Goal: Information Seeking & Learning: Learn about a topic

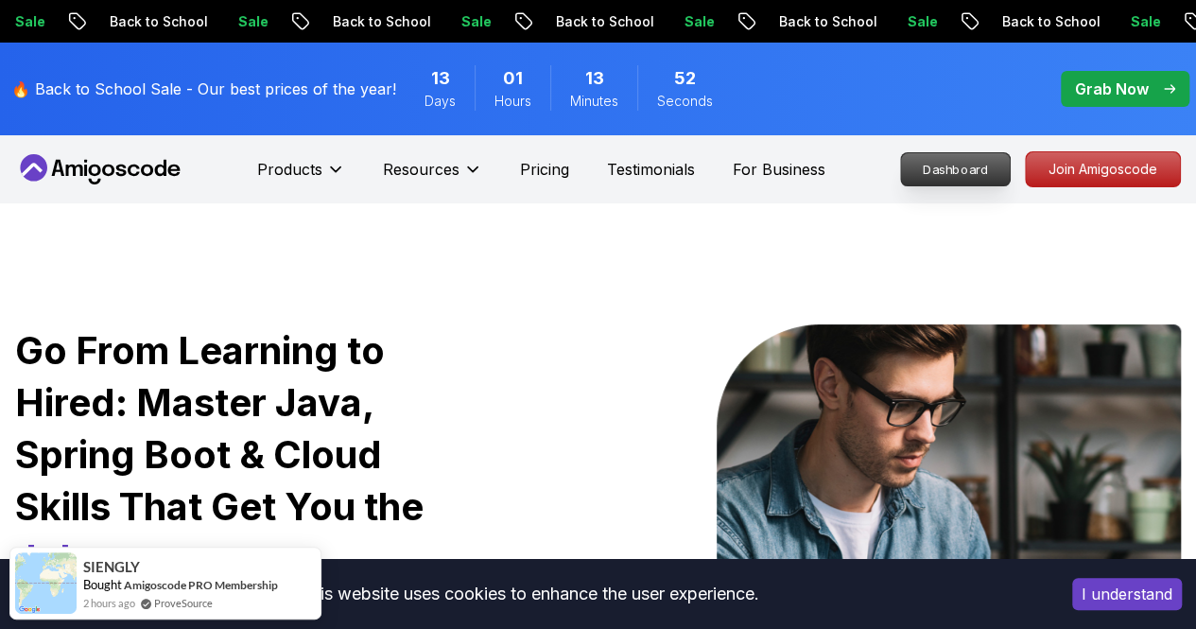
click at [976, 181] on p "Dashboard" at bounding box center [955, 169] width 109 height 32
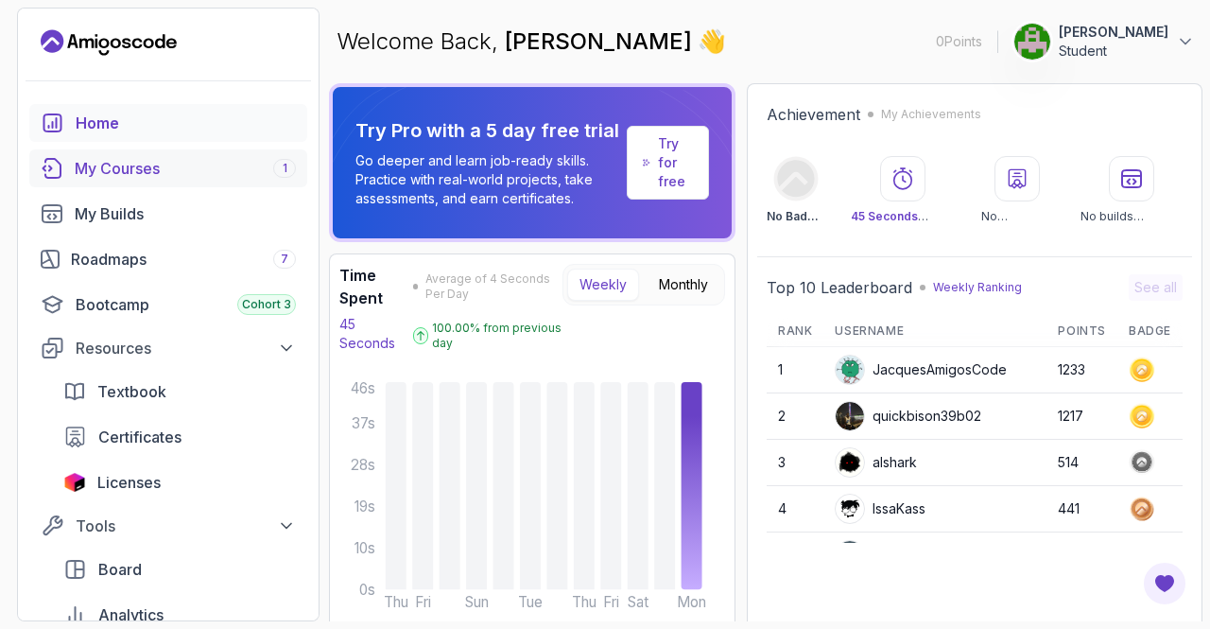
click at [180, 173] on div "My Courses 1" at bounding box center [185, 168] width 221 height 23
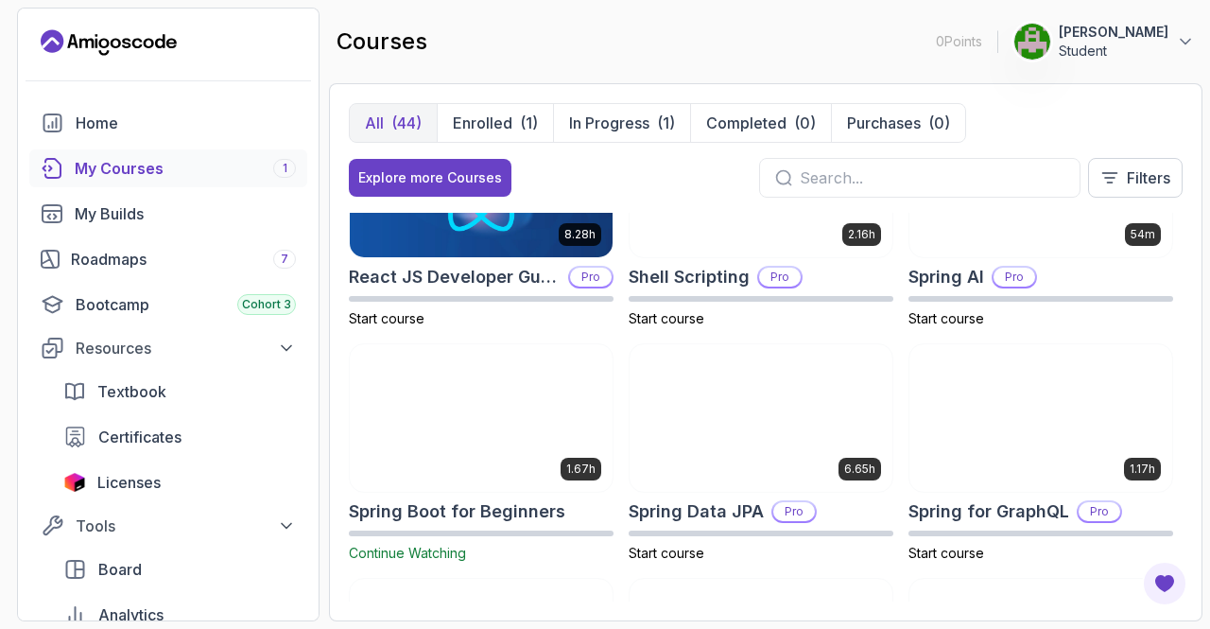
scroll to position [2836, 0]
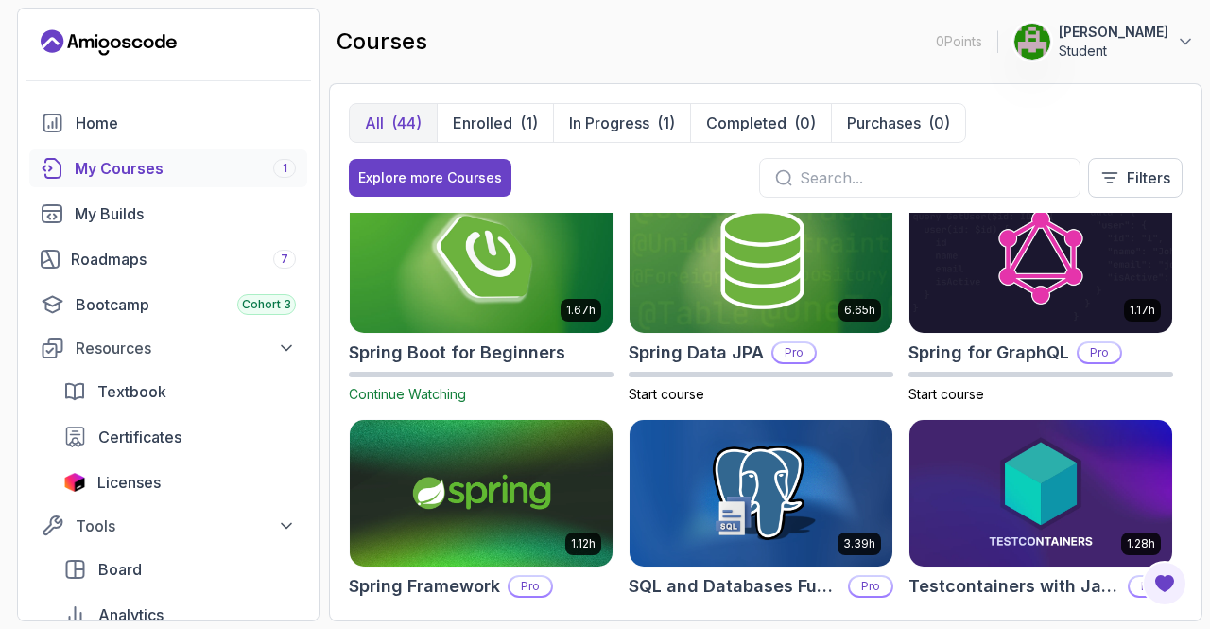
click at [476, 283] on img at bounding box center [481, 258] width 276 height 154
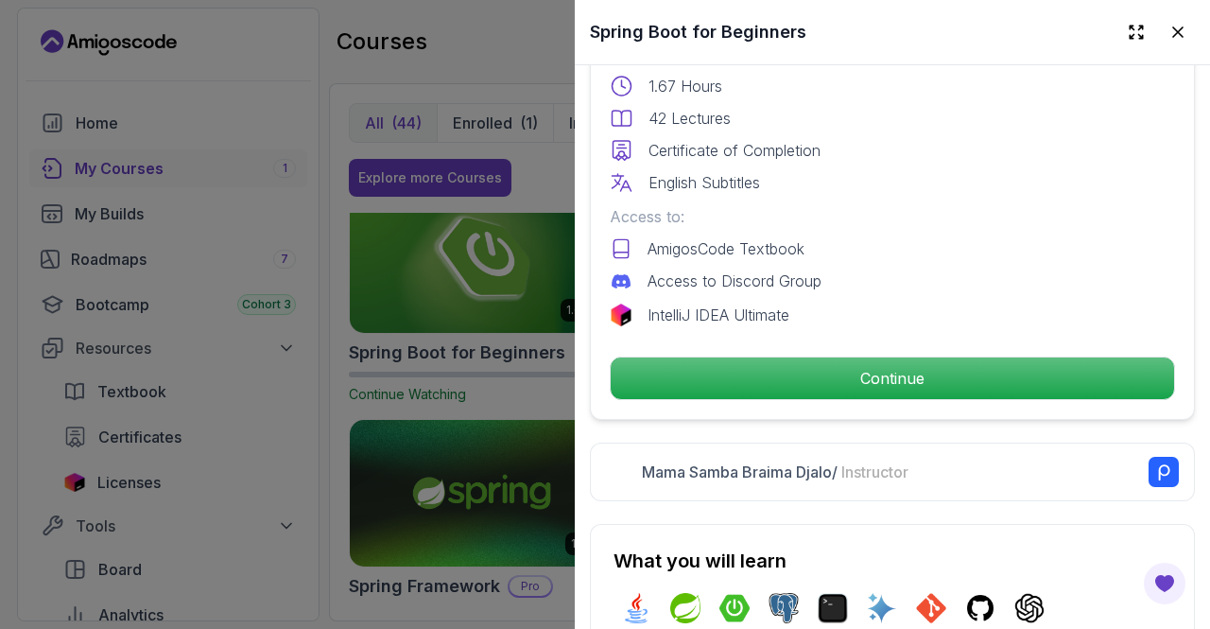
scroll to position [541, 0]
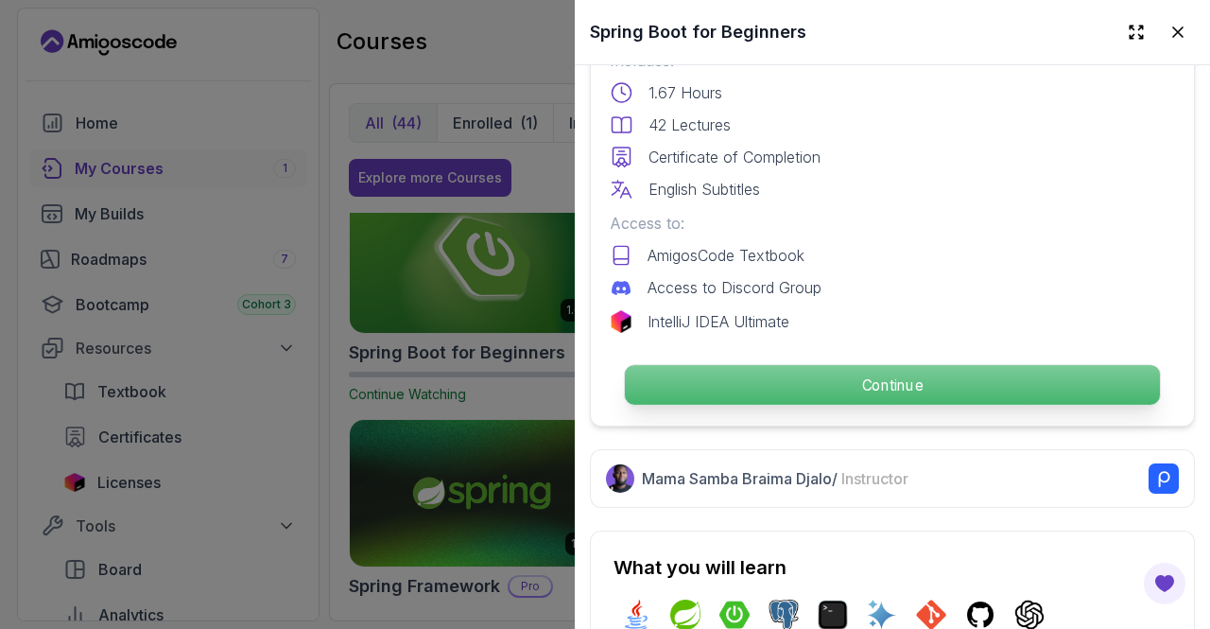
click at [781, 371] on p "Continue" at bounding box center [892, 385] width 535 height 40
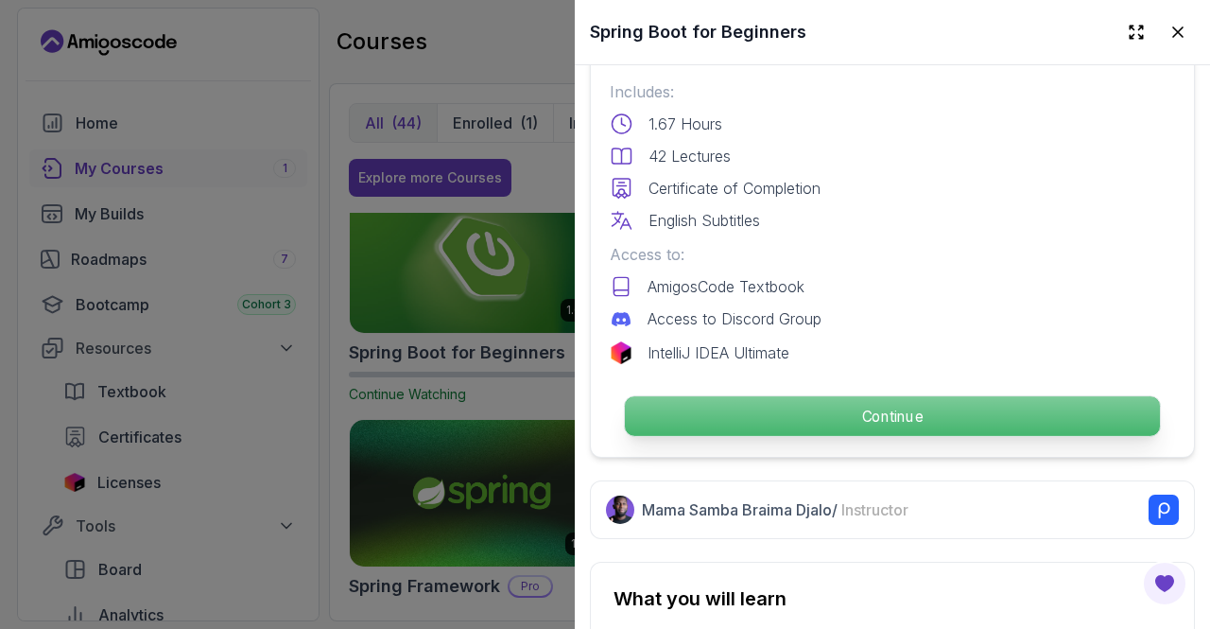
scroll to position [510, 0]
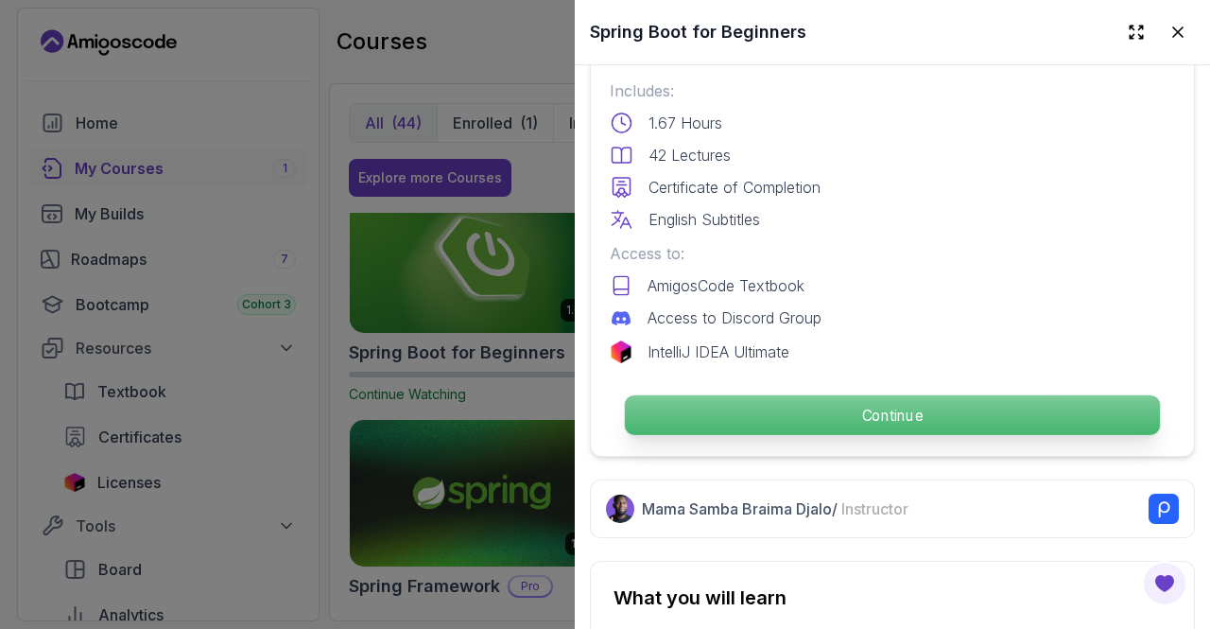
click at [824, 408] on p "Continue" at bounding box center [892, 415] width 535 height 40
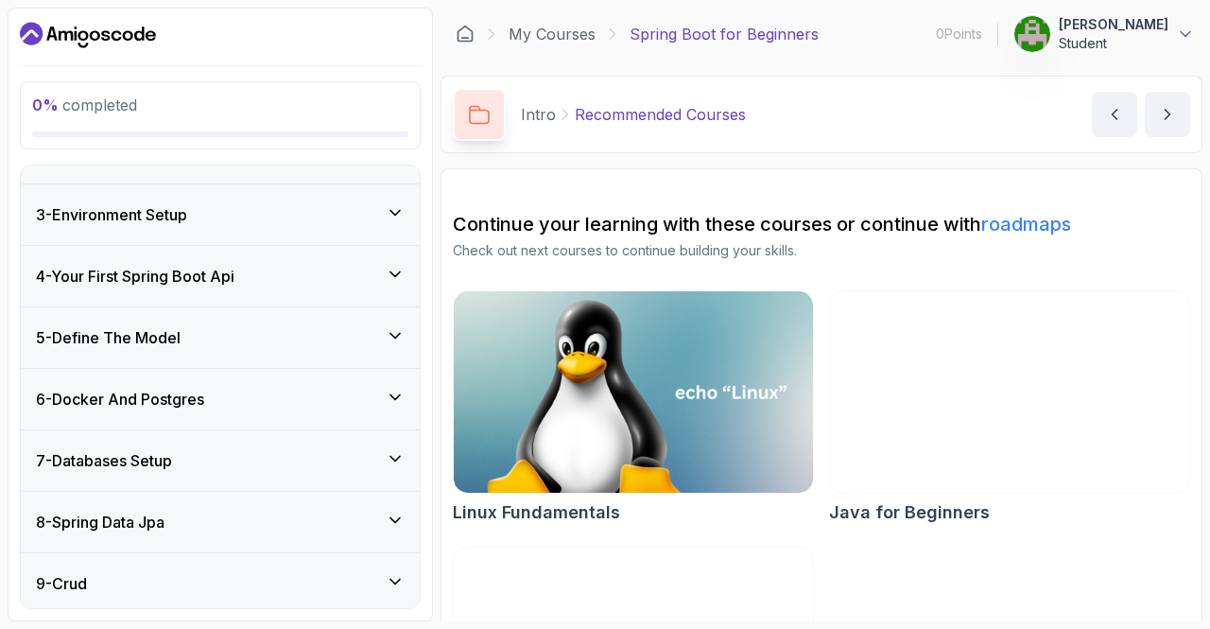
scroll to position [266, 0]
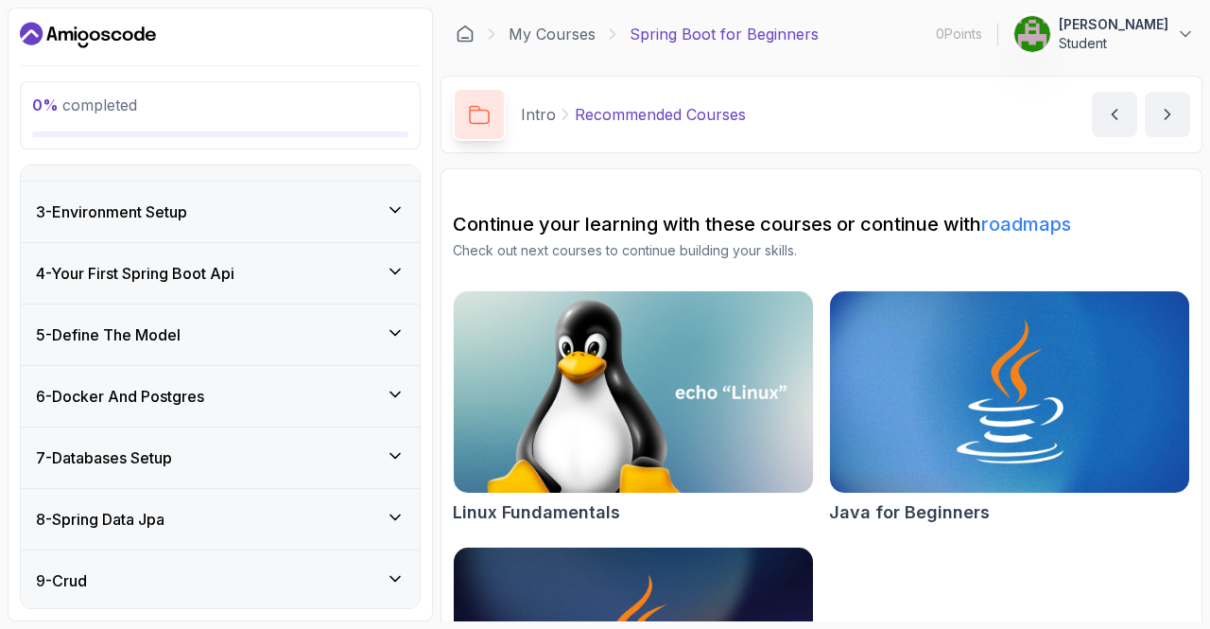
drag, startPoint x: 224, startPoint y: 394, endPoint x: 155, endPoint y: 380, distance: 70.4
click at [155, 380] on div "6 - Docker And Postgres" at bounding box center [220, 396] width 399 height 60
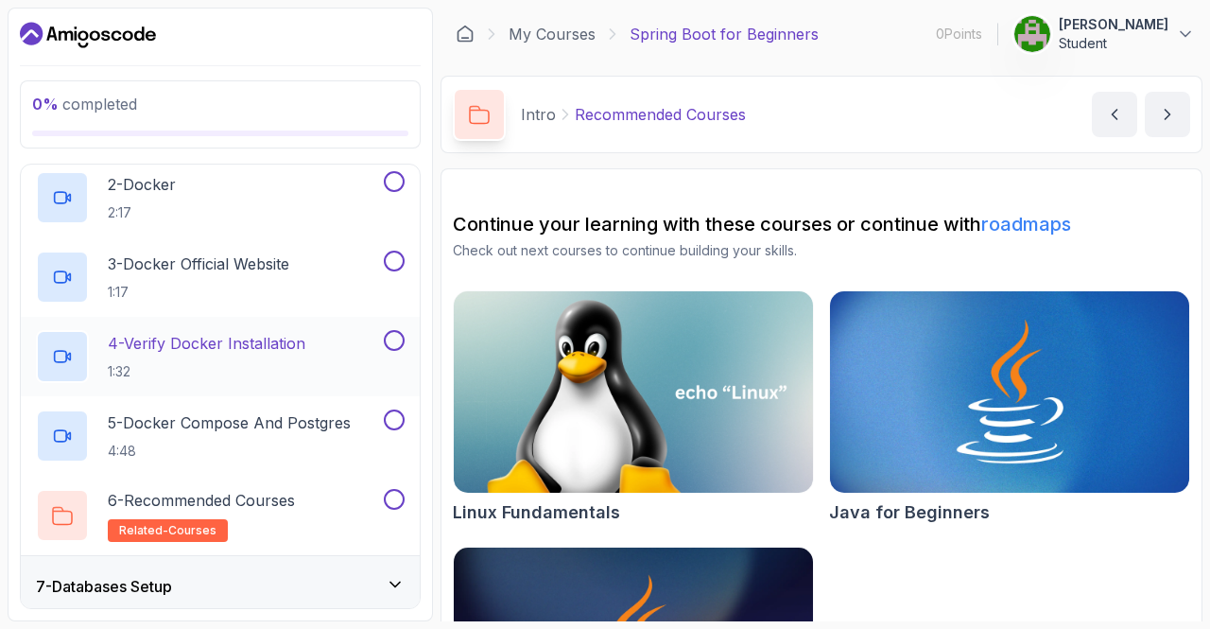
scroll to position [455, 0]
click at [238, 343] on p "4 - Verify Docker Installation" at bounding box center [207, 342] width 198 height 23
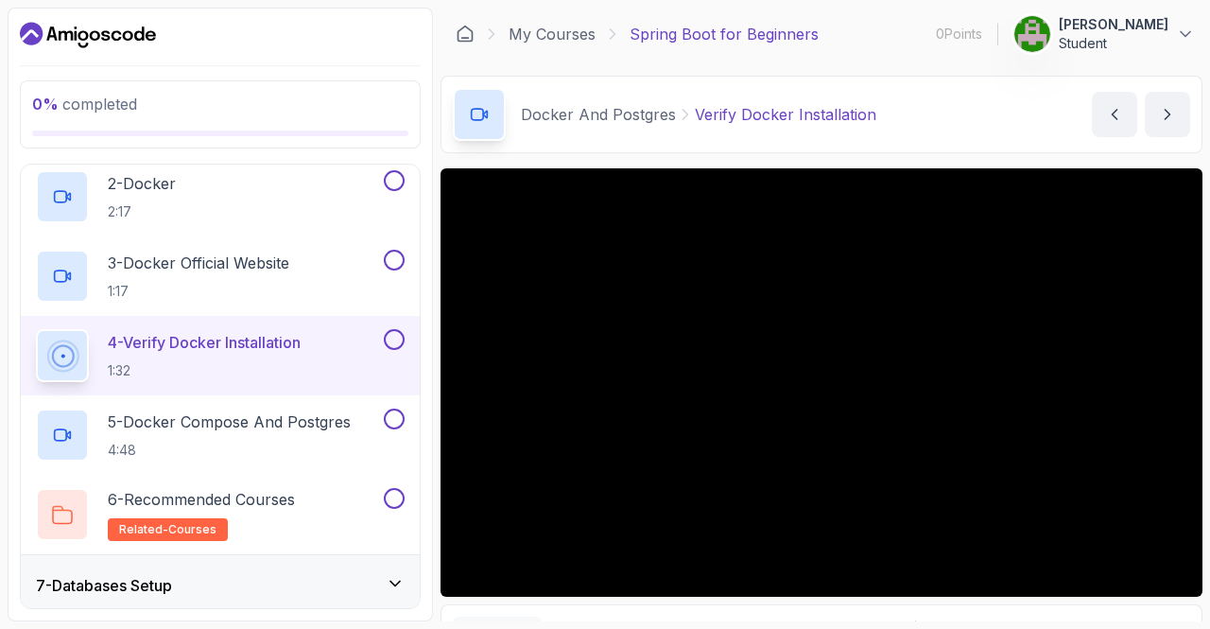
click at [567, 245] on div at bounding box center [822, 382] width 762 height 428
click at [566, 245] on div at bounding box center [822, 382] width 762 height 428
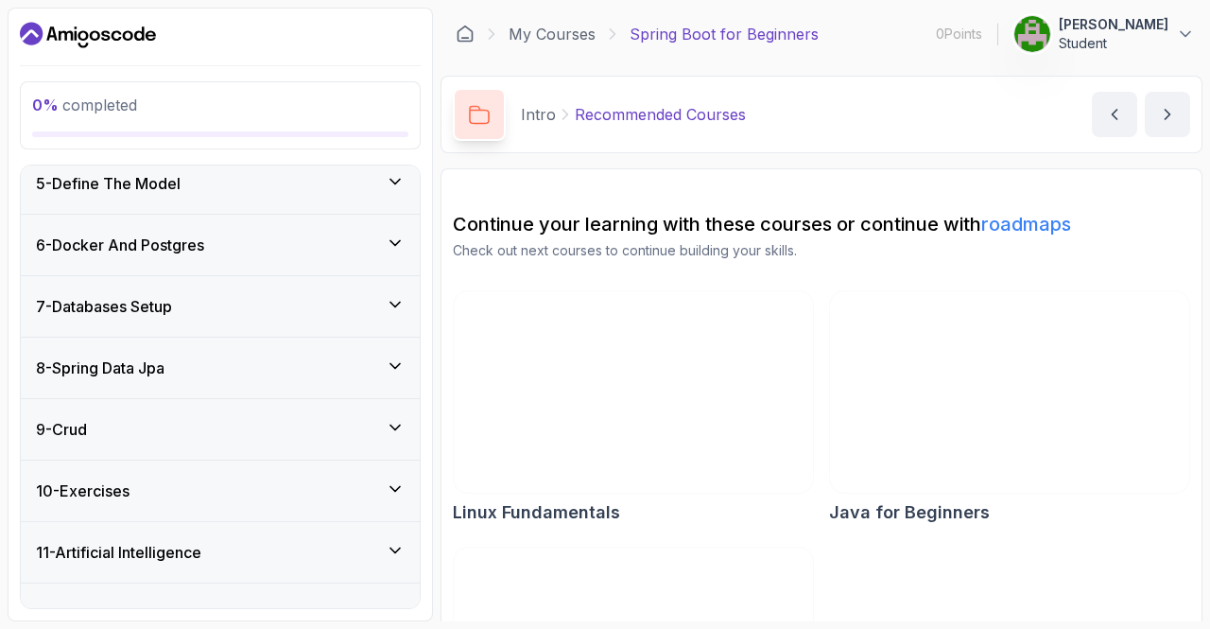
scroll to position [446, 0]
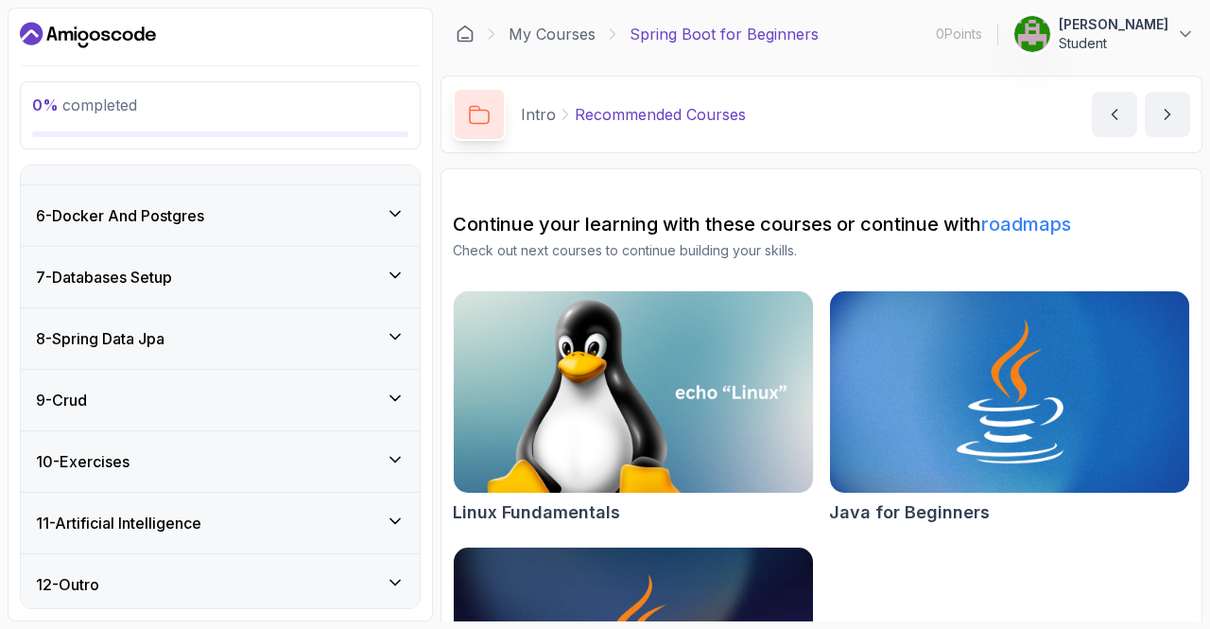
click at [204, 281] on div "7 - Databases Setup" at bounding box center [220, 277] width 369 height 23
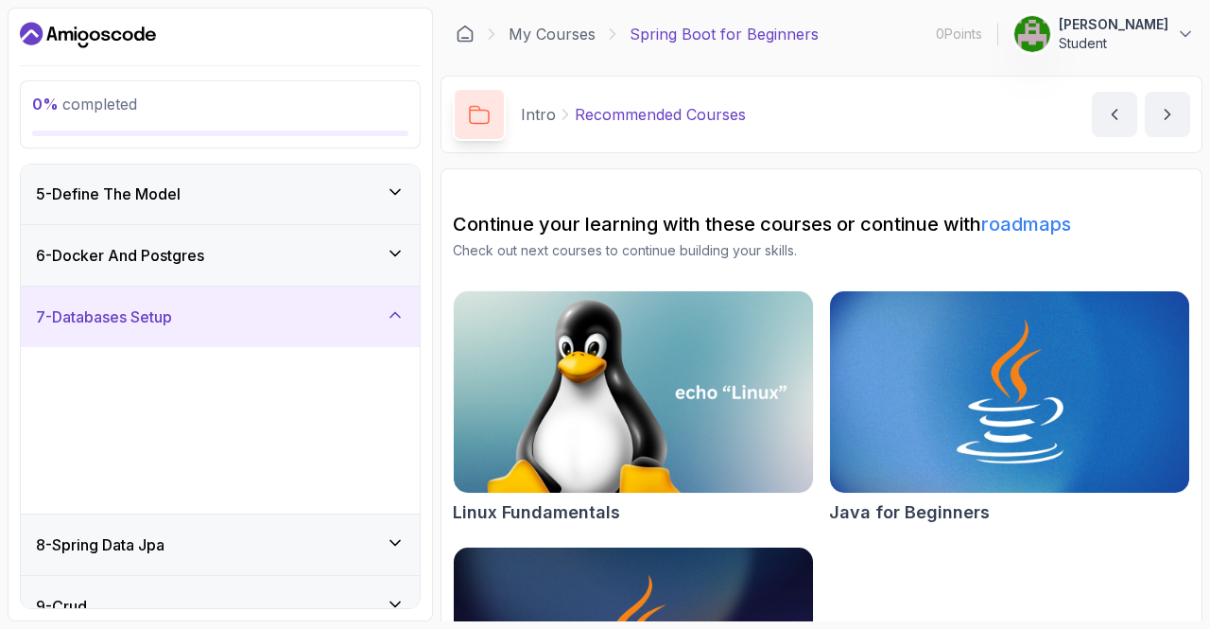
scroll to position [287, 0]
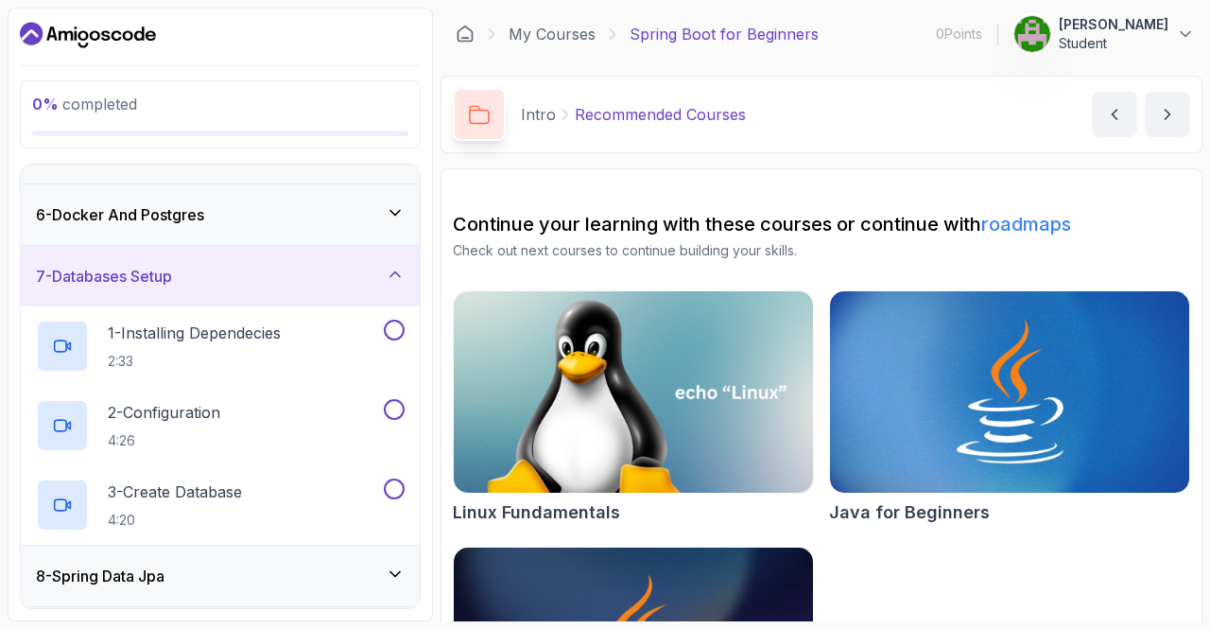
click at [185, 240] on div "6 - Docker And Postgres" at bounding box center [220, 214] width 399 height 60
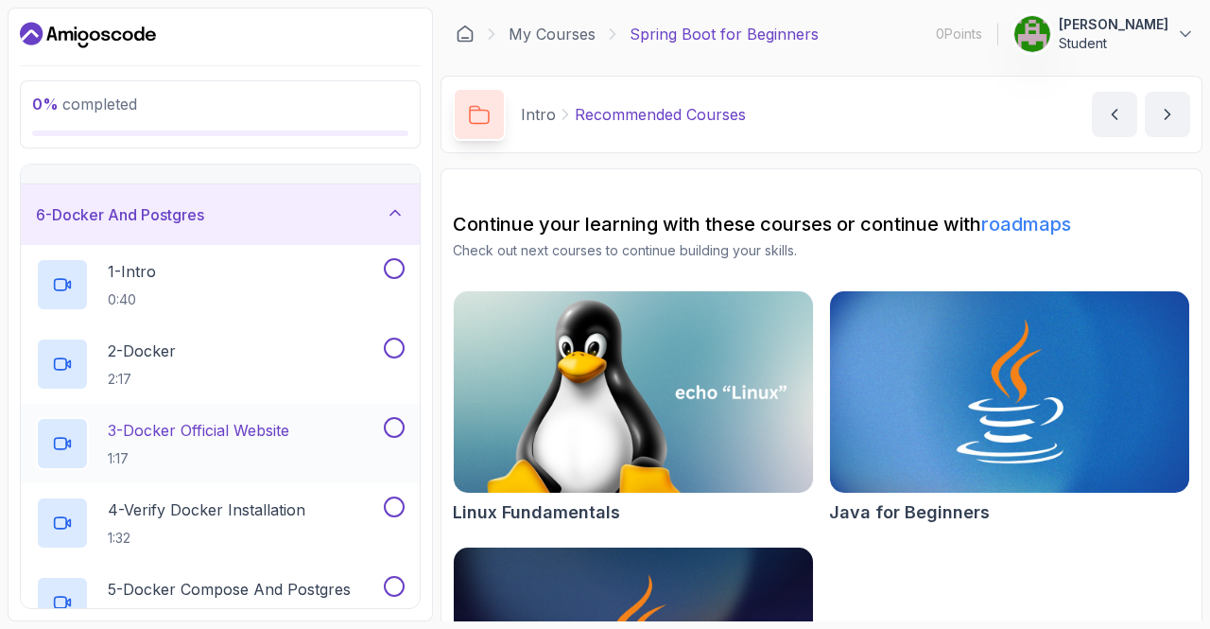
scroll to position [469, 0]
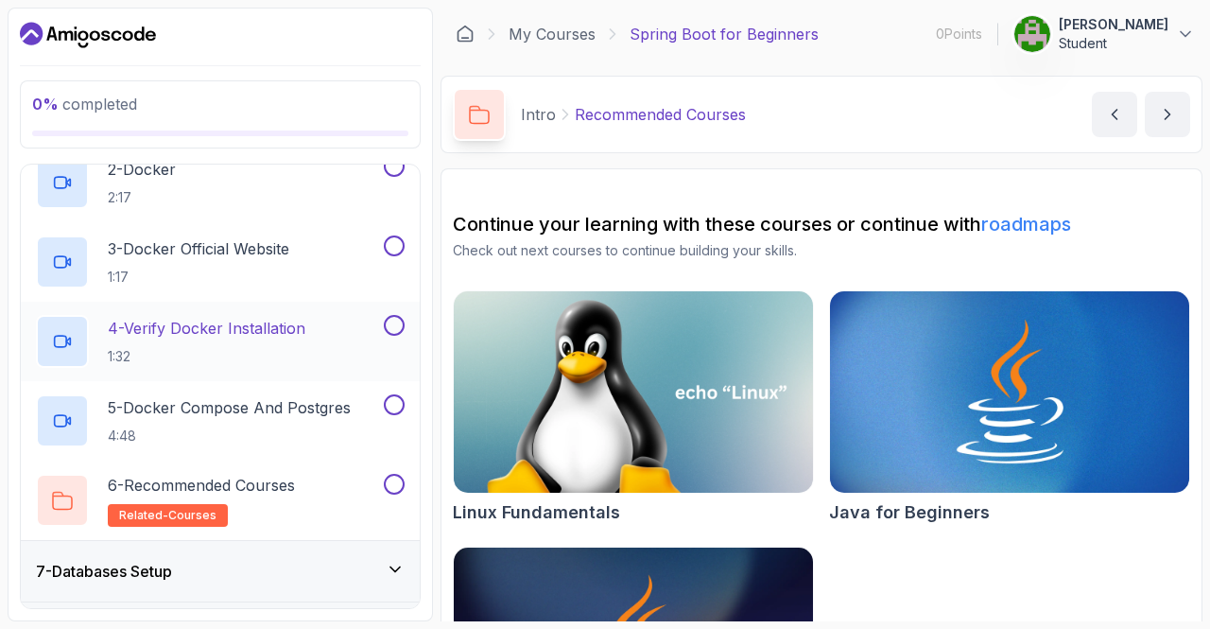
click at [229, 330] on p "4 - Verify Docker Installation" at bounding box center [207, 328] width 198 height 23
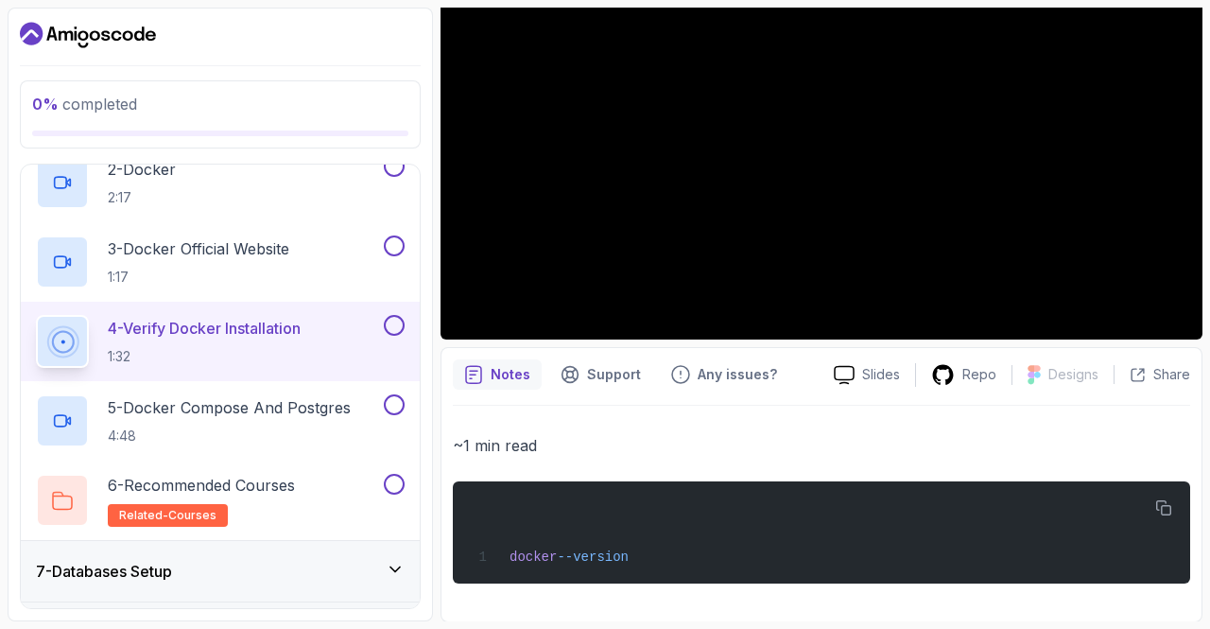
scroll to position [180, 0]
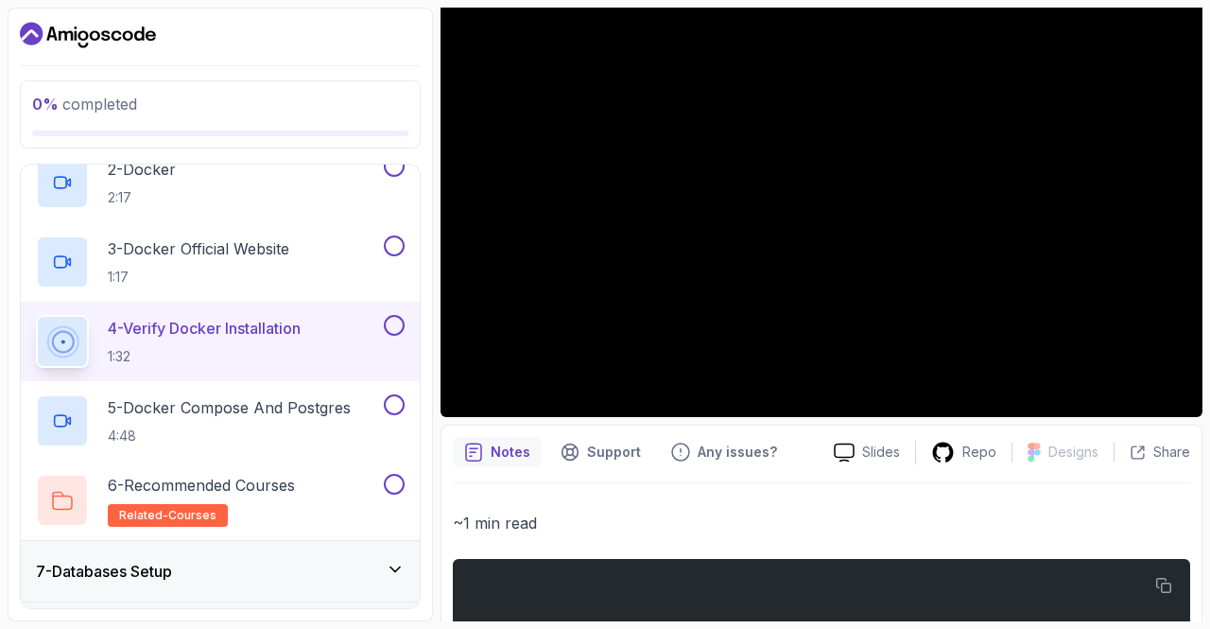
click at [578, 302] on div at bounding box center [822, 203] width 762 height 428
click at [641, 186] on div at bounding box center [822, 203] width 762 height 428
click at [140, 268] on p "1:17" at bounding box center [198, 277] width 181 height 19
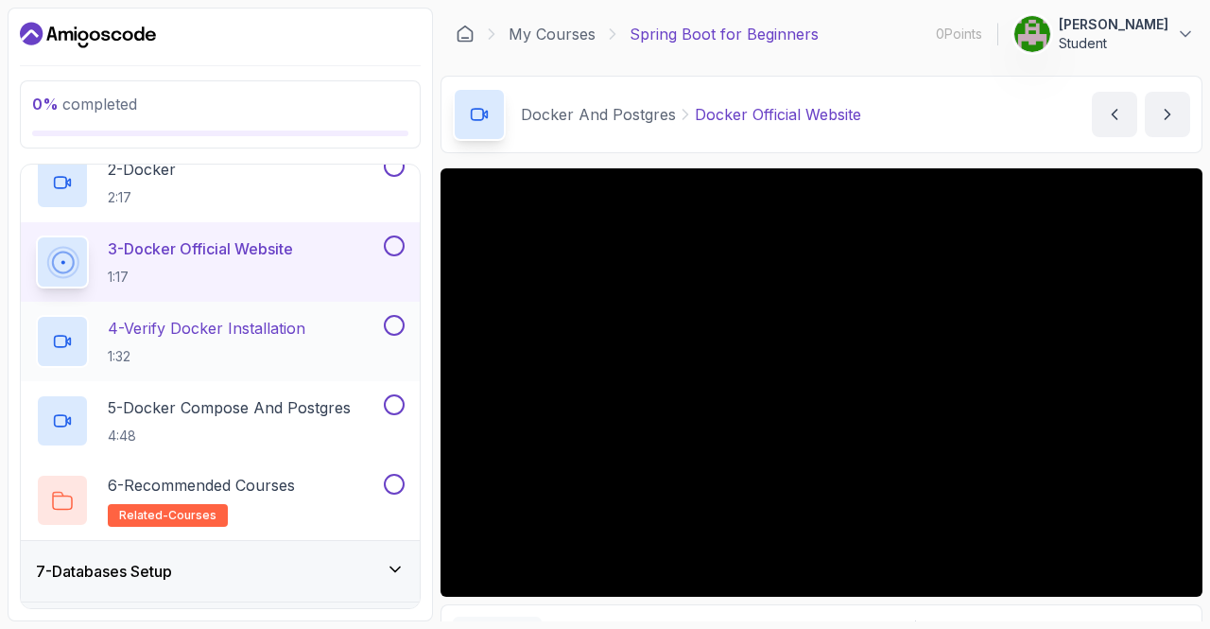
click at [278, 328] on p "4 - Verify Docker Installation" at bounding box center [207, 328] width 198 height 23
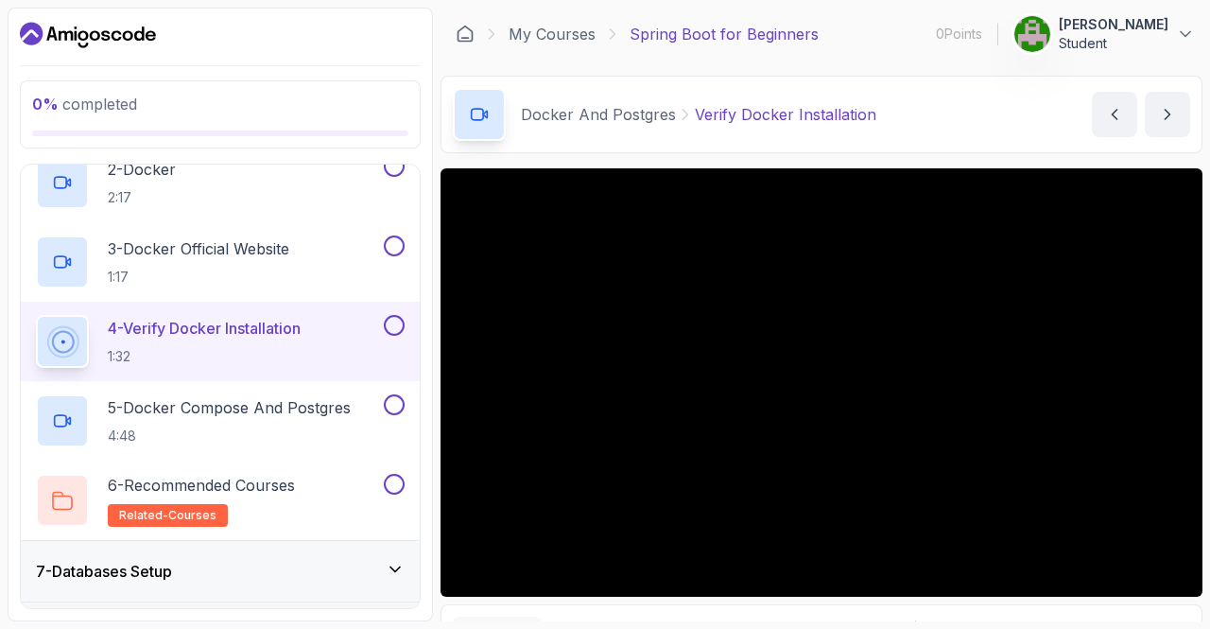
click at [700, 387] on div at bounding box center [822, 382] width 762 height 428
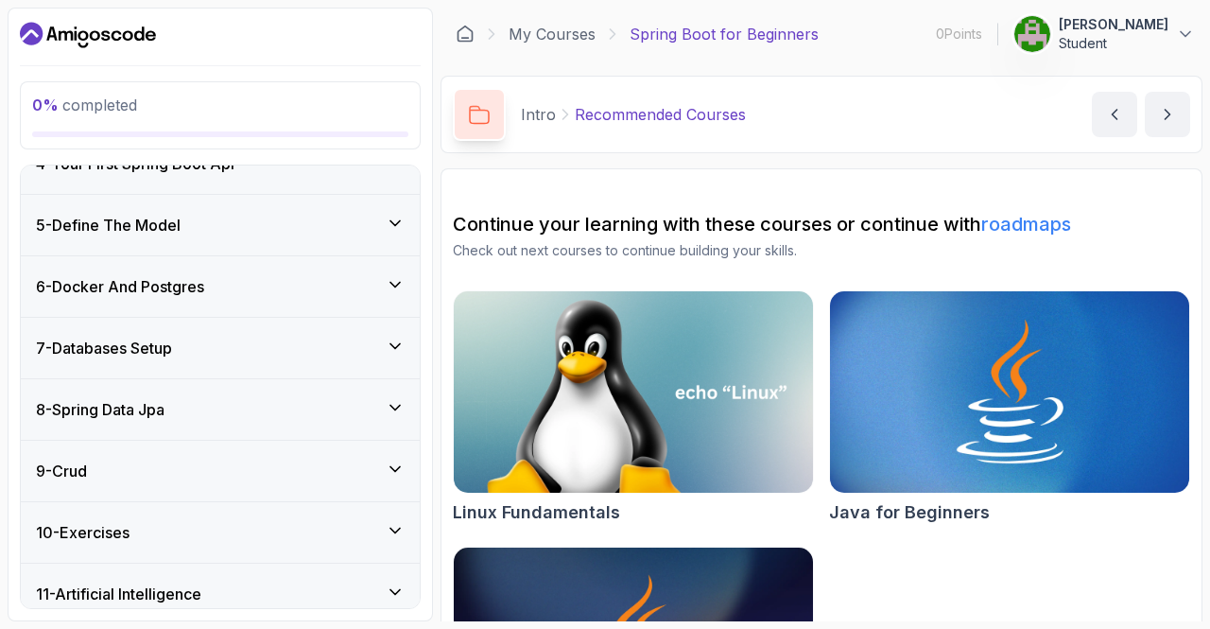
scroll to position [376, 0]
click at [204, 285] on h3 "6 - Docker And Postgres" at bounding box center [120, 285] width 168 height 23
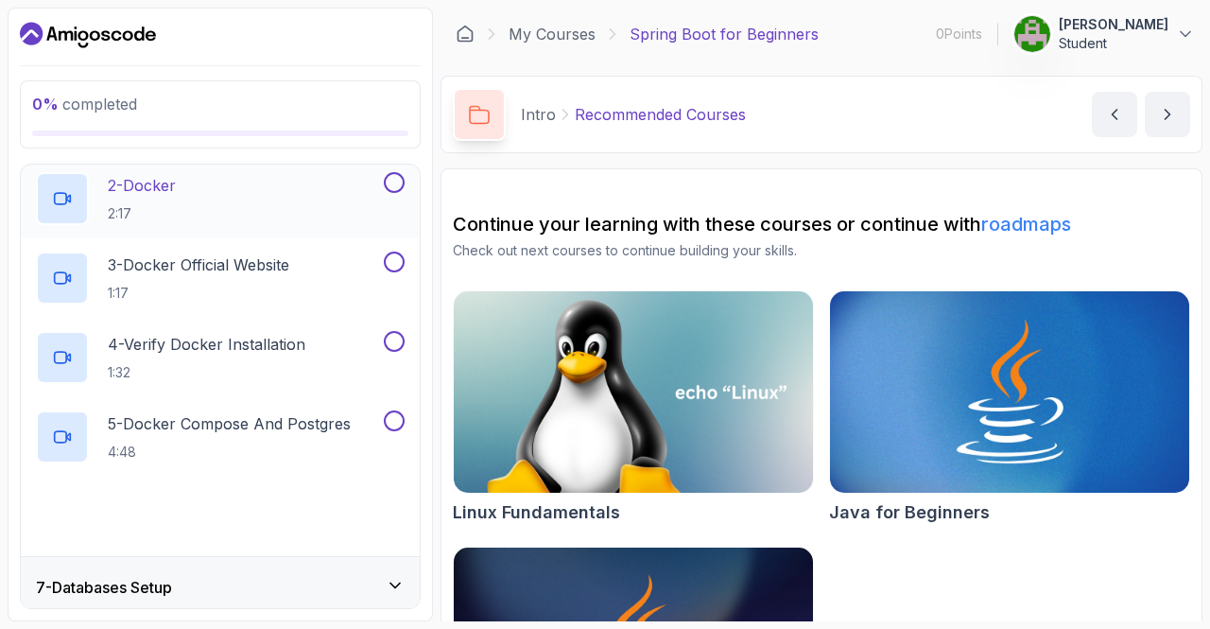
scroll to position [463, 0]
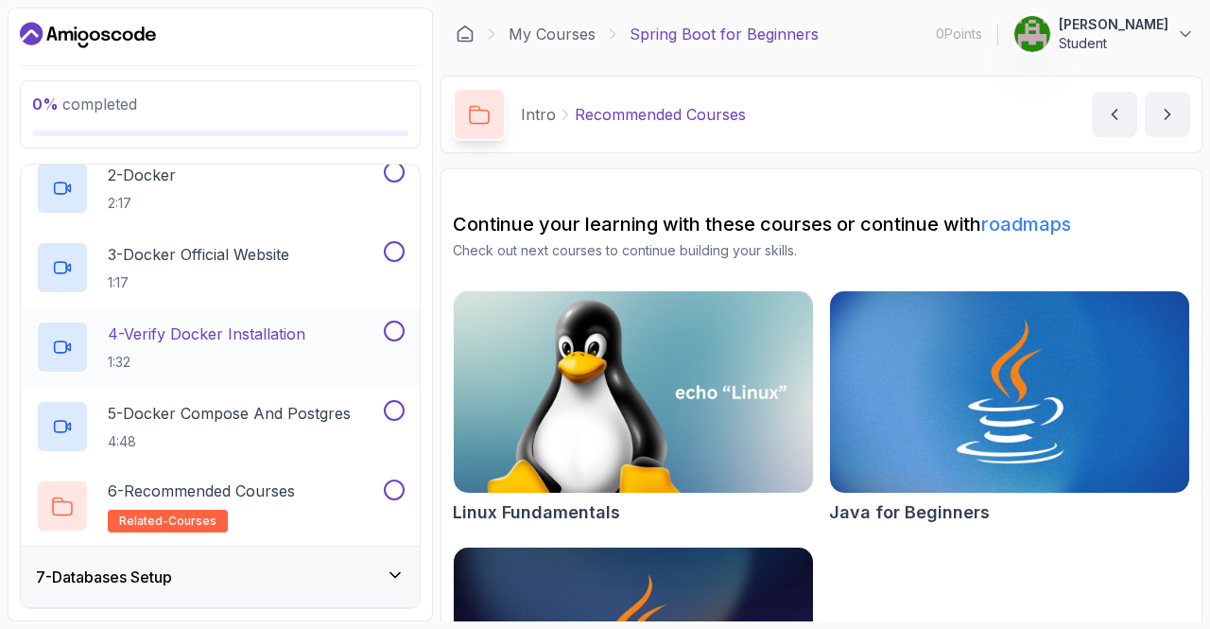
click at [305, 349] on h2 "4 - Verify Docker Installation 1:32" at bounding box center [207, 346] width 198 height 49
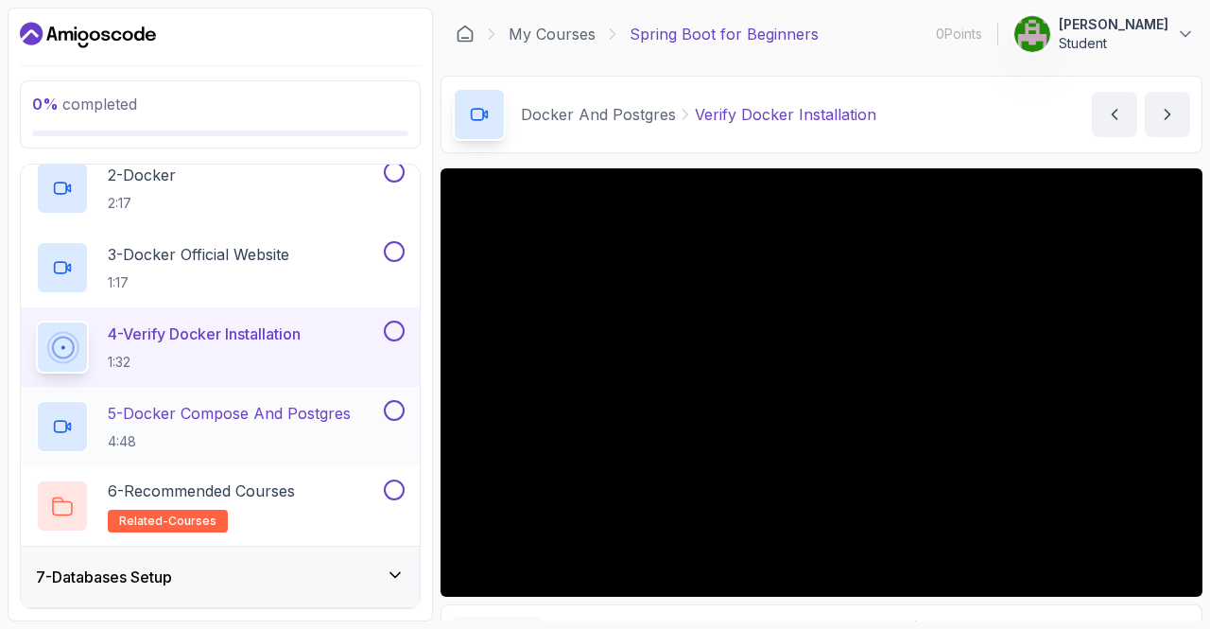
click at [311, 415] on p "5 - Docker Compose And Postgres" at bounding box center [229, 413] width 243 height 23
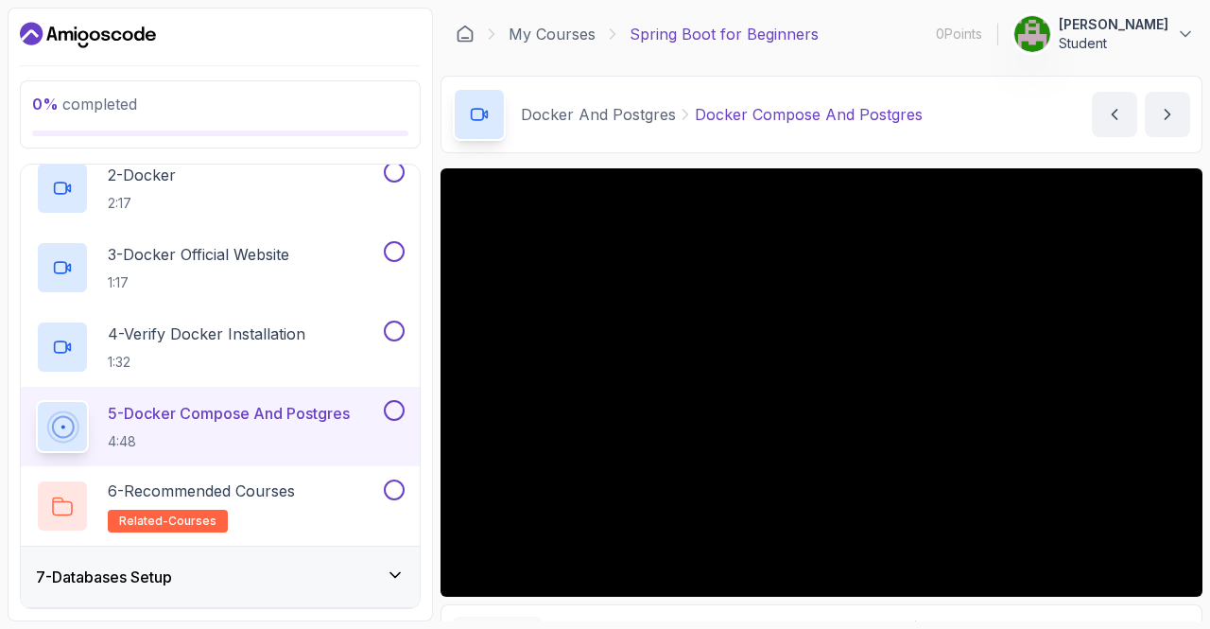
click at [701, 288] on div at bounding box center [822, 382] width 762 height 428
click at [742, 335] on div at bounding box center [822, 382] width 762 height 428
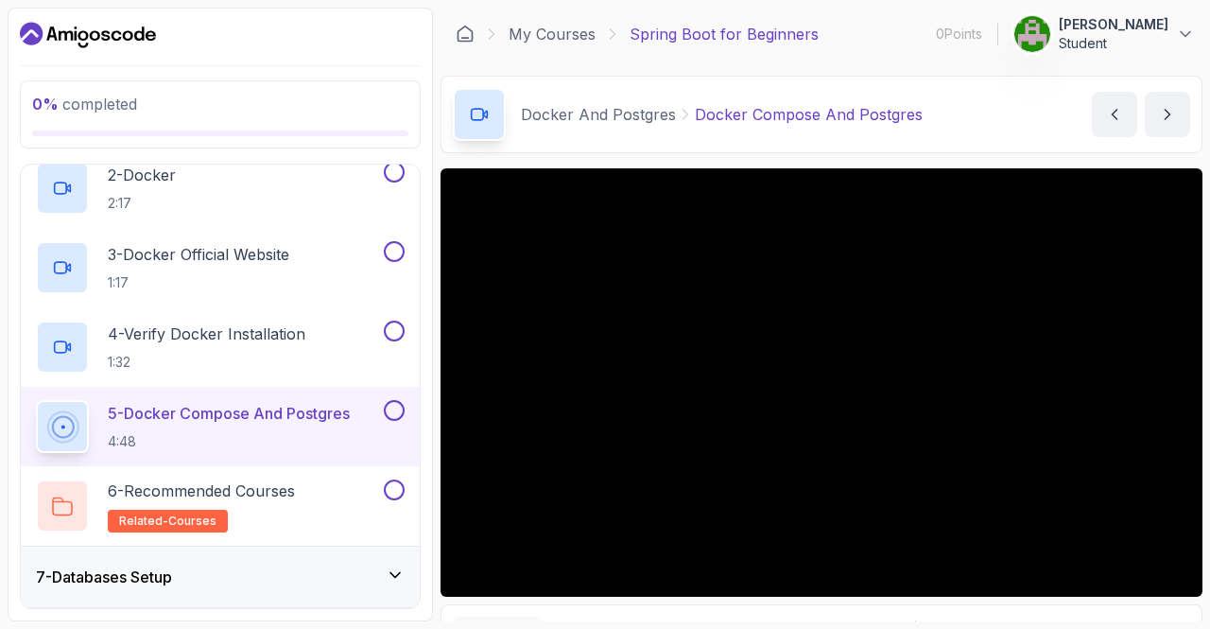
click at [742, 335] on div at bounding box center [822, 382] width 762 height 428
drag, startPoint x: 742, startPoint y: 335, endPoint x: 774, endPoint y: 353, distance: 36.8
click at [774, 353] on div at bounding box center [822, 382] width 762 height 428
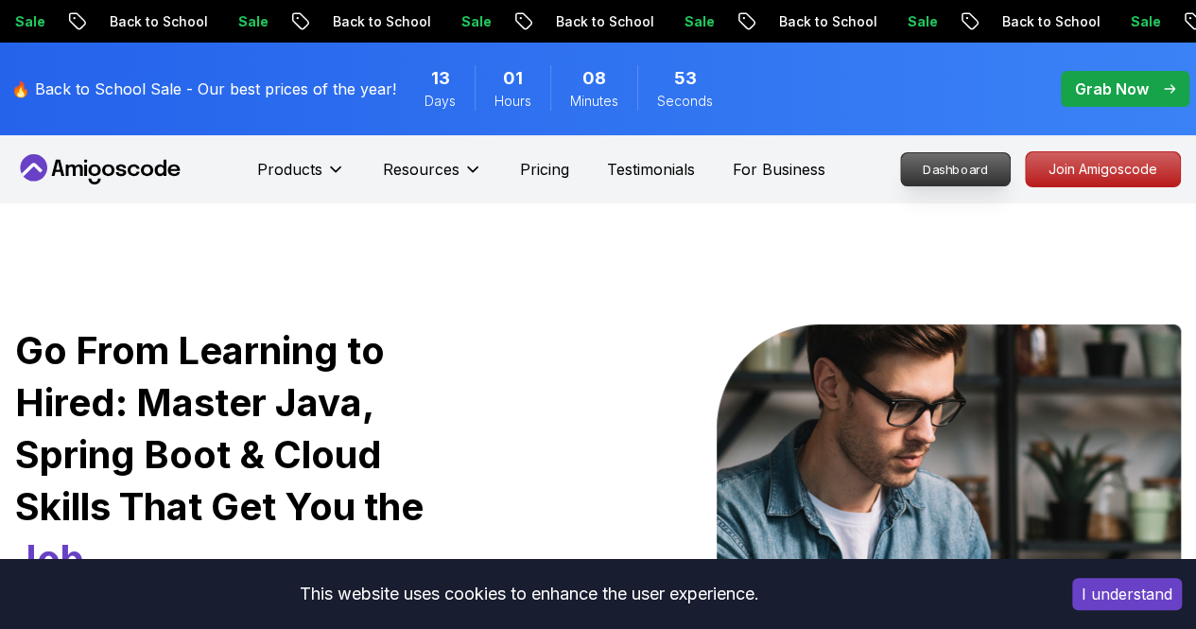
click at [946, 167] on p "Dashboard" at bounding box center [955, 169] width 109 height 32
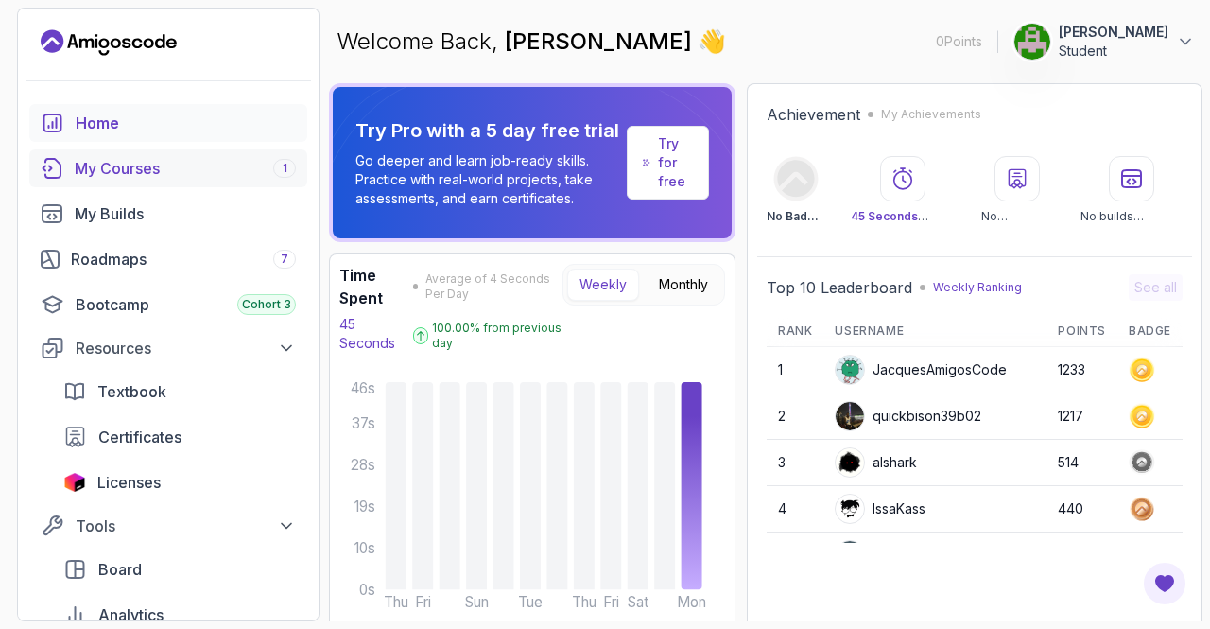
click at [166, 154] on link "My Courses 1" at bounding box center [168, 168] width 278 height 38
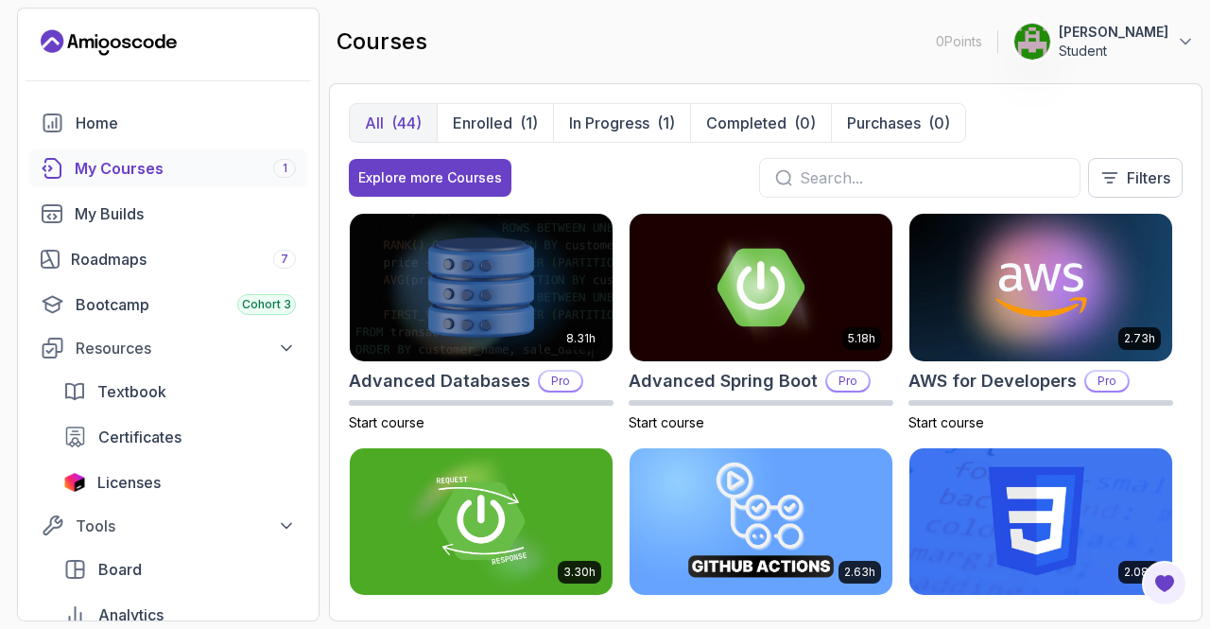
click at [853, 166] on input "text" at bounding box center [932, 177] width 265 height 23
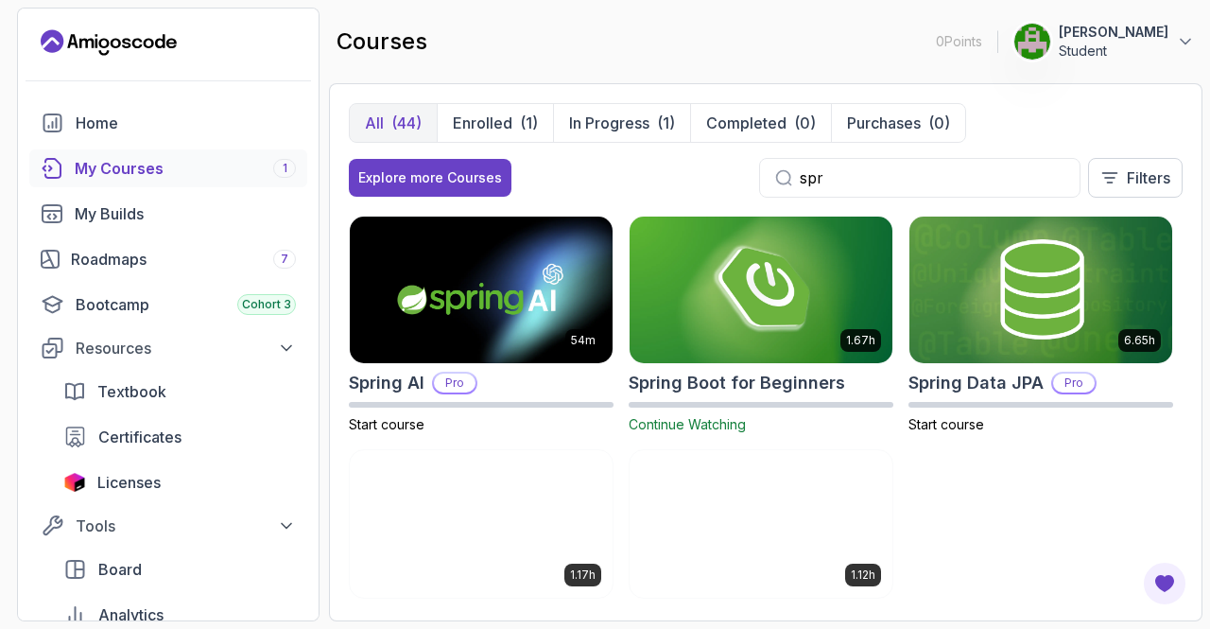
scroll to position [233, 0]
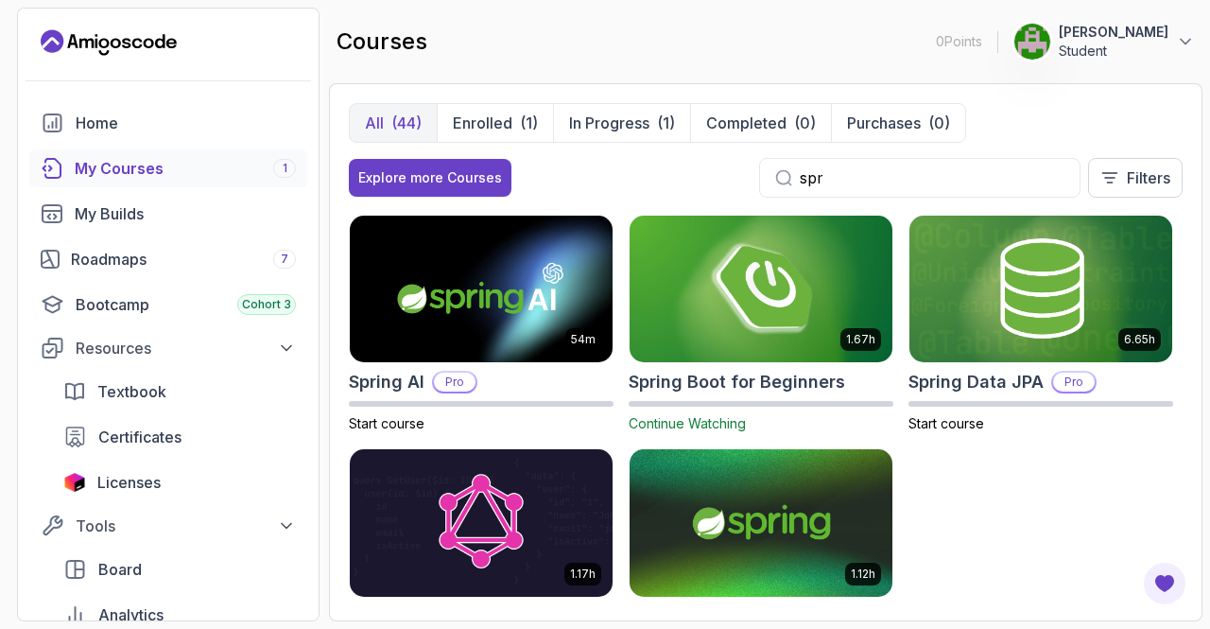
type input "spr"
drag, startPoint x: 800, startPoint y: 280, endPoint x: 703, endPoint y: 317, distance: 103.2
click at [703, 317] on img at bounding box center [761, 289] width 276 height 154
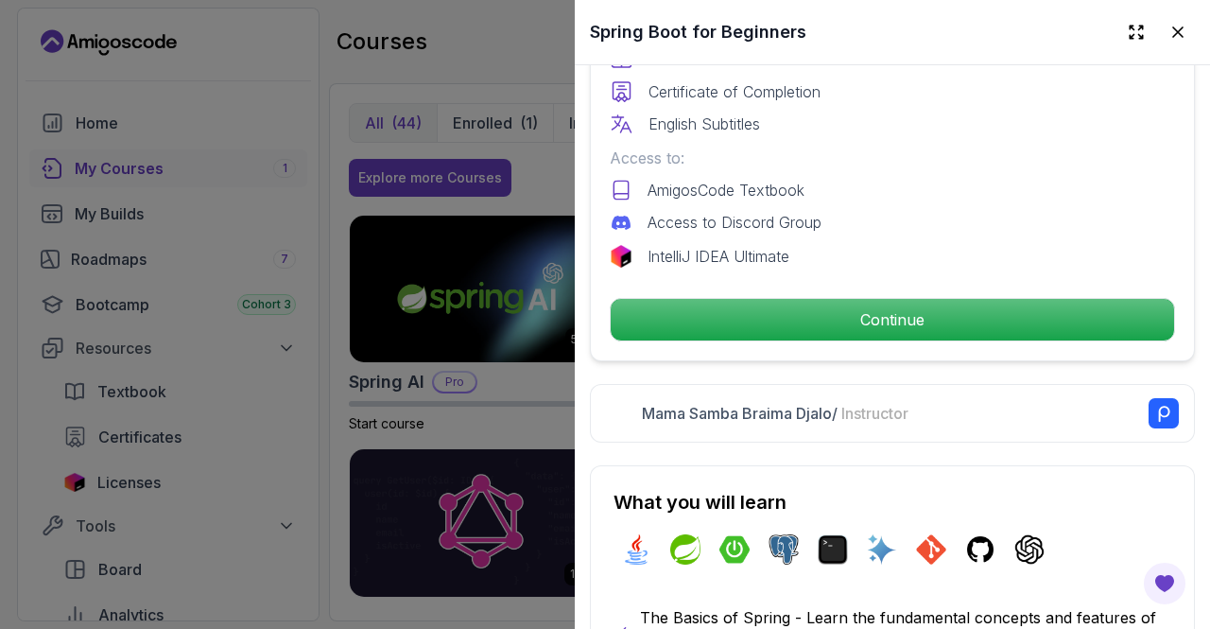
scroll to position [591, 0]
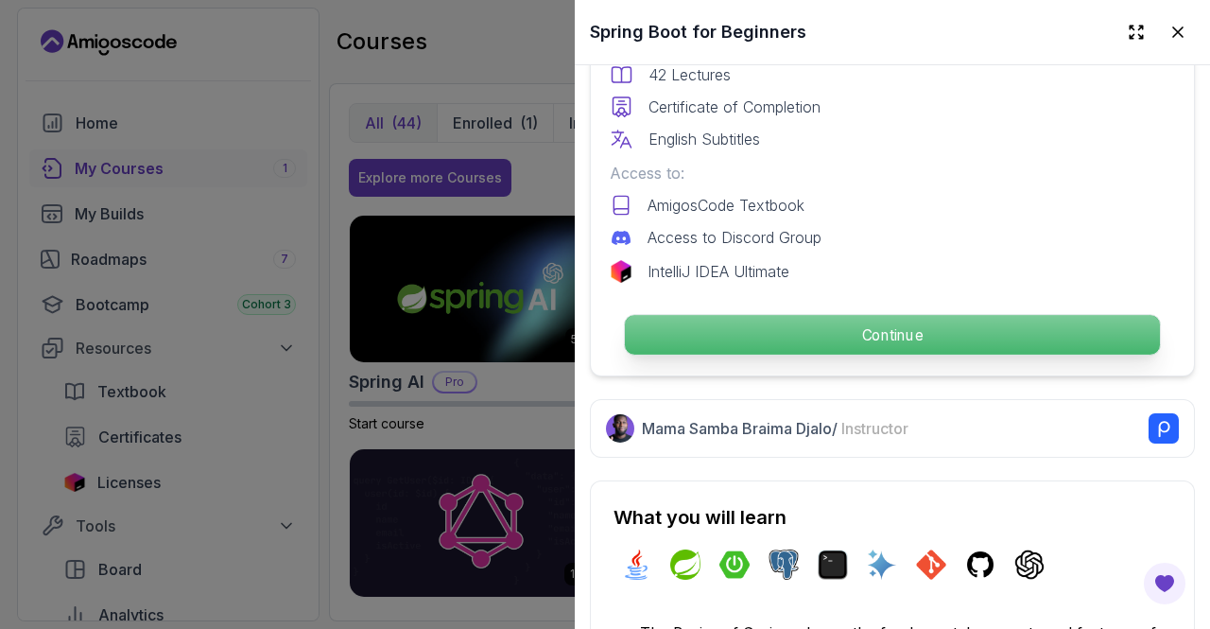
click at [832, 315] on p "Continue" at bounding box center [892, 335] width 535 height 40
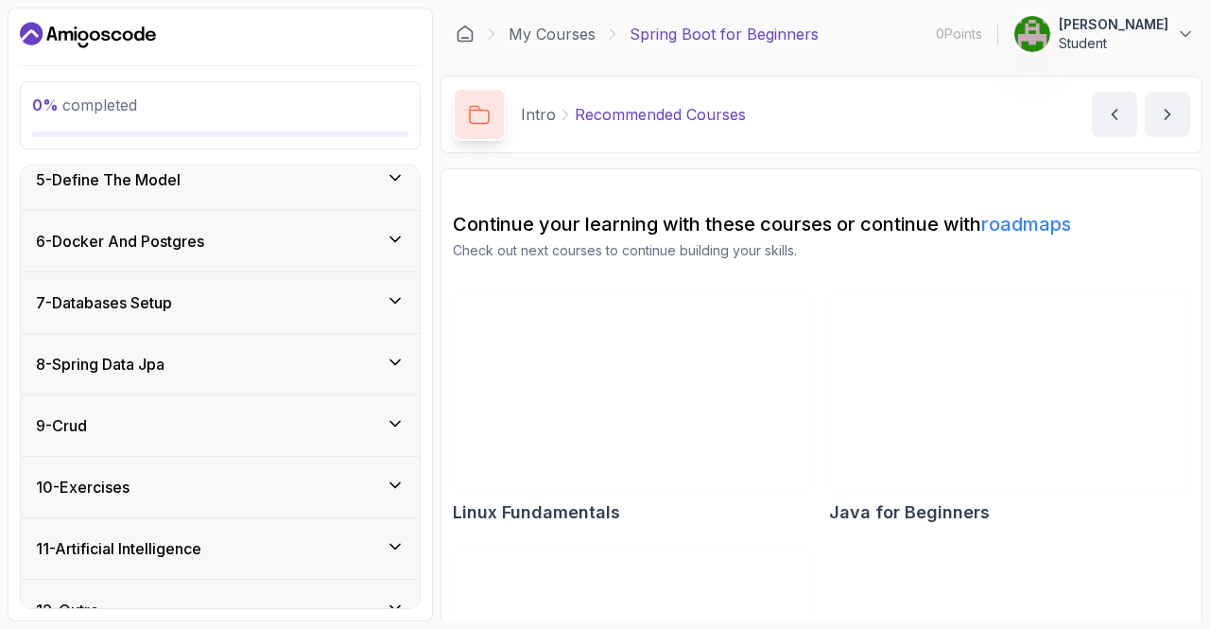
scroll to position [446, 0]
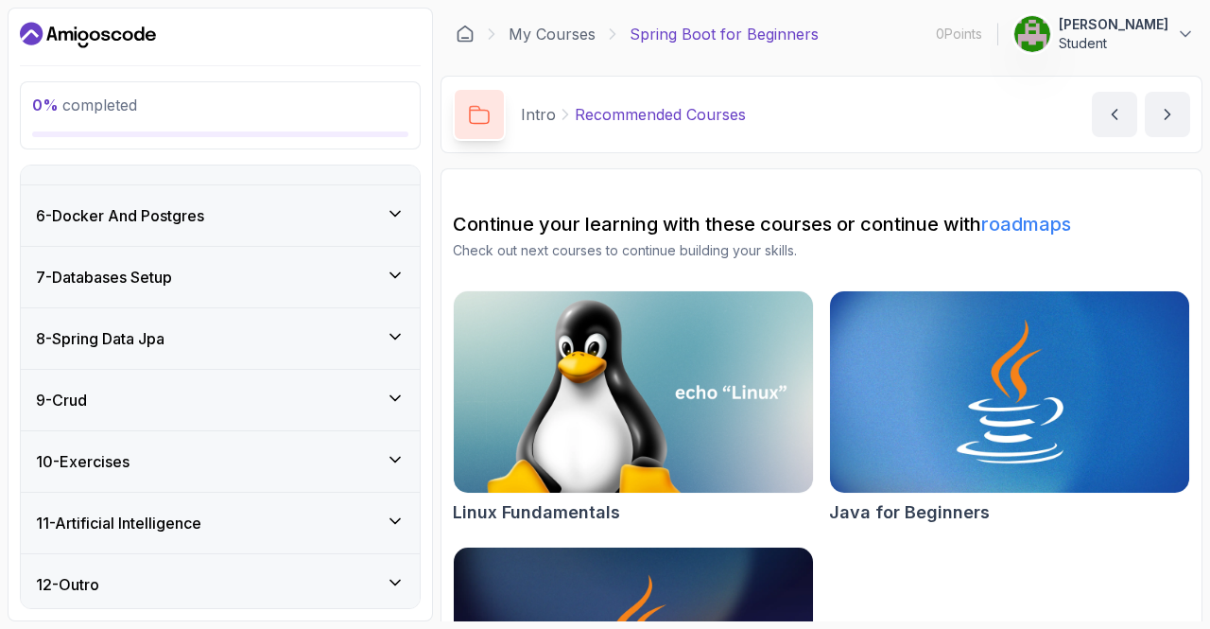
click at [241, 209] on div "6 - Docker And Postgres" at bounding box center [220, 215] width 369 height 23
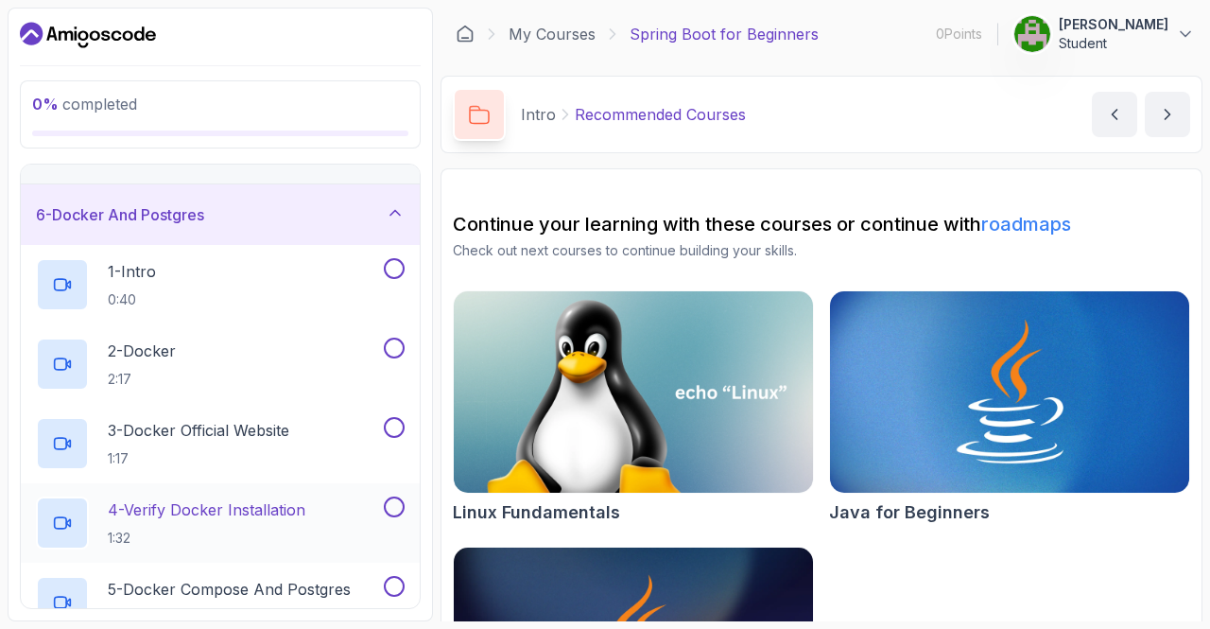
scroll to position [378, 0]
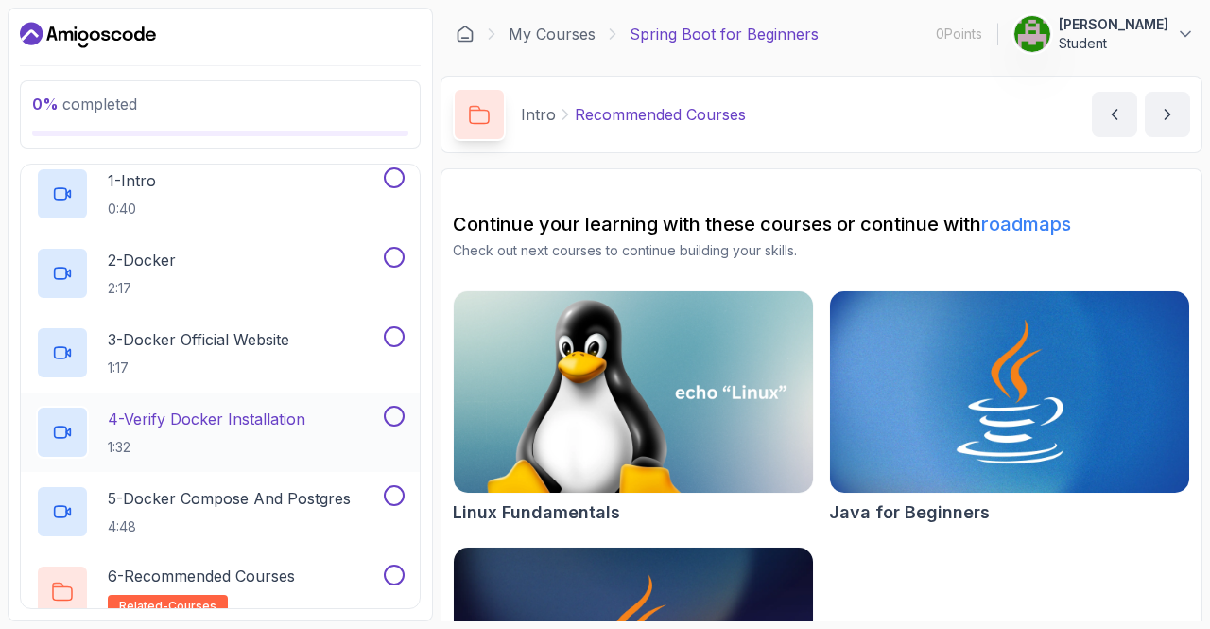
click at [246, 434] on h2 "4 - Verify Docker Installation 1:32" at bounding box center [207, 431] width 198 height 49
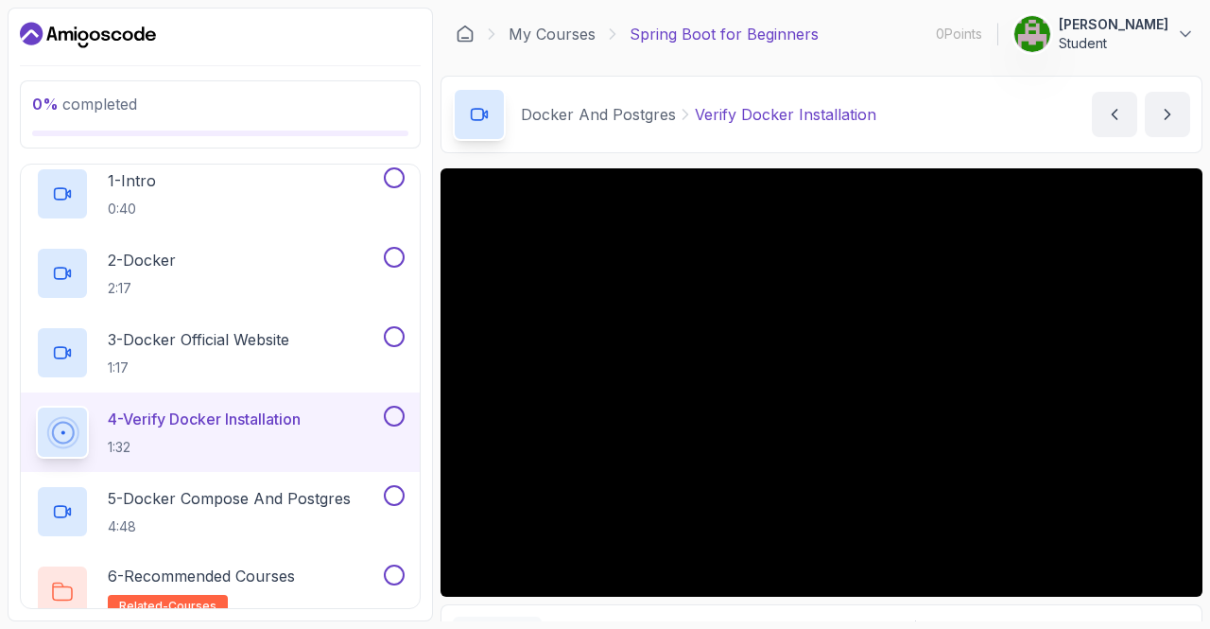
scroll to position [1, 0]
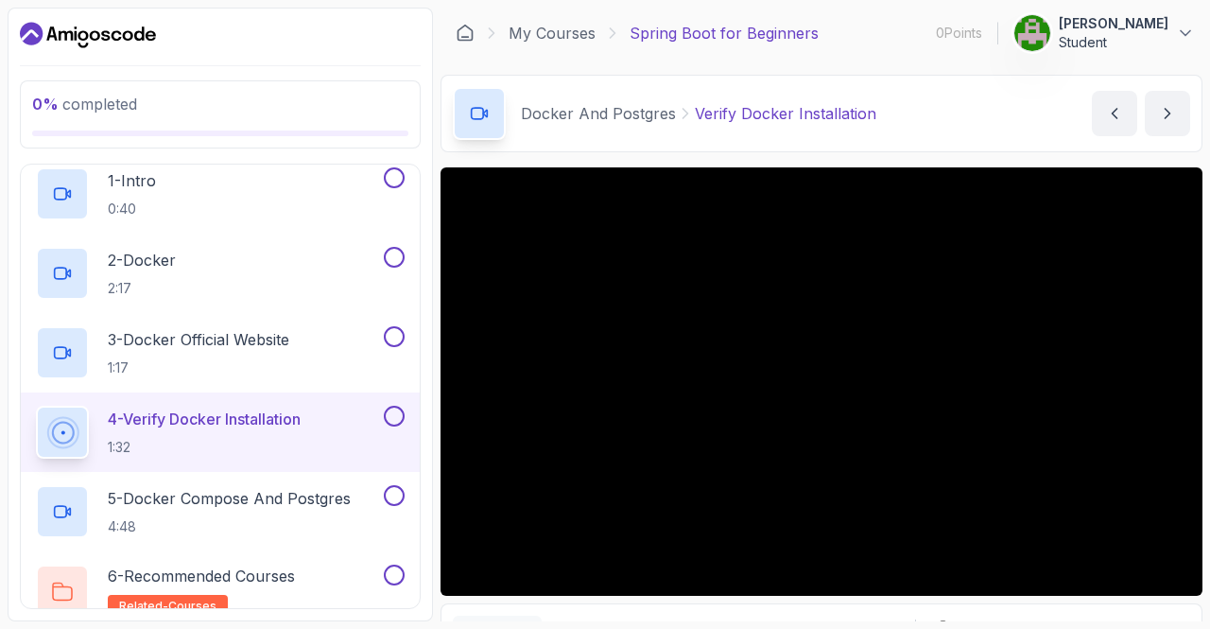
click at [711, 298] on div at bounding box center [822, 381] width 762 height 428
drag, startPoint x: 711, startPoint y: 298, endPoint x: 588, endPoint y: 254, distance: 130.4
drag, startPoint x: 588, startPoint y: 254, endPoint x: 540, endPoint y: 244, distance: 49.3
click at [540, 244] on div at bounding box center [822, 381] width 762 height 428
